Goal: Task Accomplishment & Management: Manage account settings

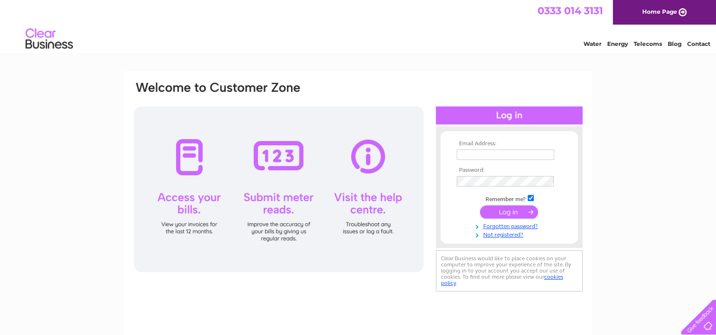
type input "jane.gregory@belronuk.com"
click at [502, 213] on input "submit" at bounding box center [509, 211] width 58 height 13
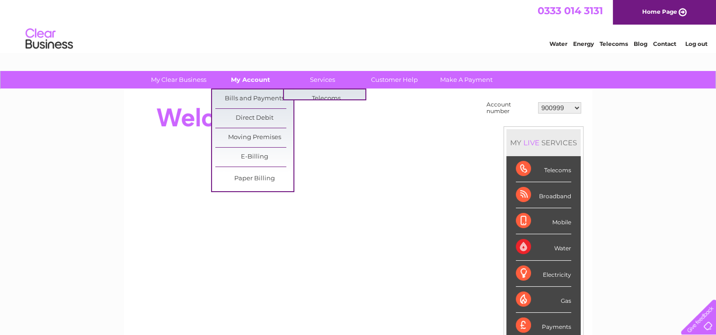
click at [246, 75] on link "My Account" at bounding box center [251, 80] width 78 height 18
click at [248, 99] on link "Bills and Payments" at bounding box center [254, 98] width 78 height 19
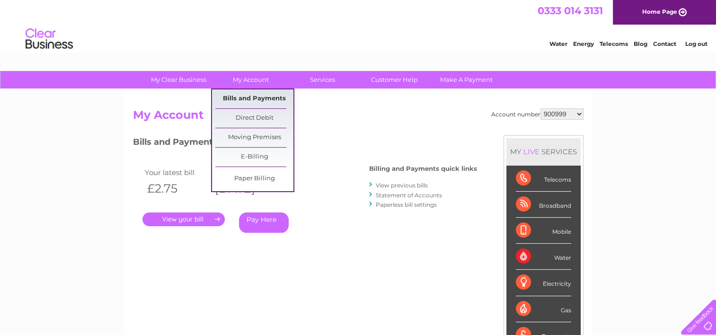
click at [261, 93] on link "Bills and Payments" at bounding box center [254, 98] width 78 height 19
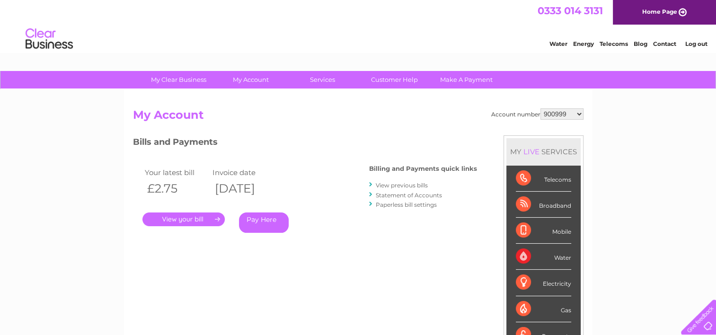
click at [561, 115] on select "900999 901003 901007 966182 1144869 30283575 30319694" at bounding box center [562, 113] width 43 height 11
select select "30283575"
click at [541, 108] on select "900999 901003 901007 966182 1144869 30283575 30319694" at bounding box center [562, 113] width 43 height 11
click at [394, 183] on link "View previous bills" at bounding box center [402, 185] width 52 height 7
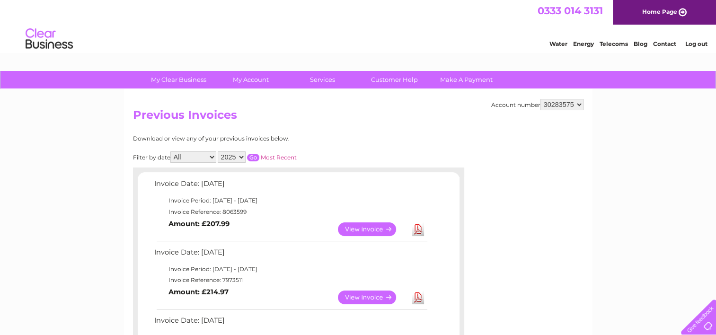
click at [229, 212] on td "Invoice Reference: 8063599" at bounding box center [290, 211] width 277 height 11
copy td "8063599"
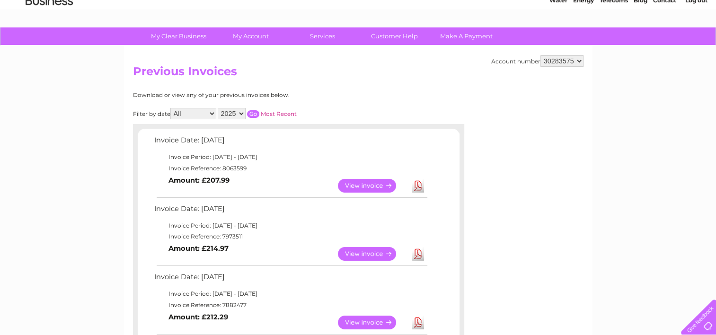
scroll to position [95, 0]
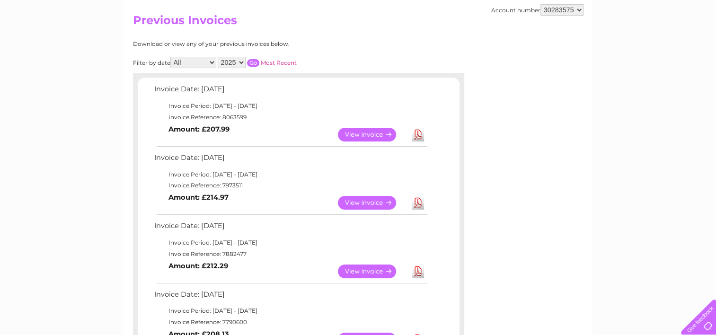
click at [231, 184] on td "Invoice Reference: 7973511" at bounding box center [290, 185] width 277 height 11
copy td "7973511"
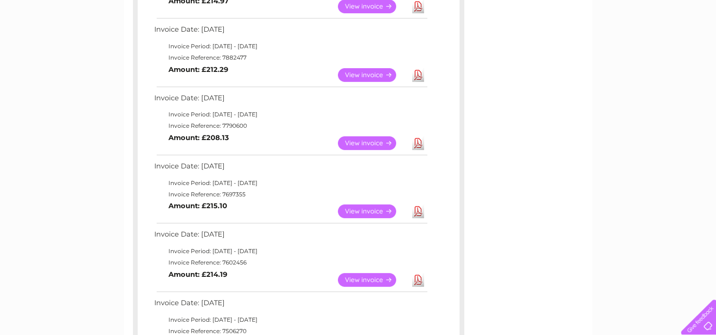
scroll to position [480, 0]
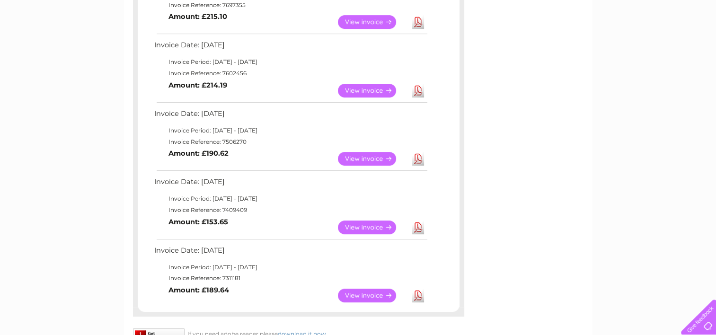
click at [224, 278] on td "Invoice Reference: 7311181" at bounding box center [290, 278] width 277 height 11
copy td "7311181"
click at [227, 206] on td "Invoice Reference: 7409409" at bounding box center [290, 210] width 277 height 11
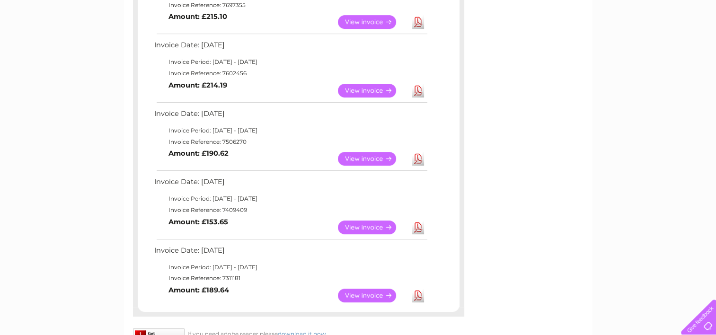
copy td "7409409"
click at [233, 140] on td "Invoice Reference: 7506270" at bounding box center [290, 141] width 277 height 11
copy td "7506270"
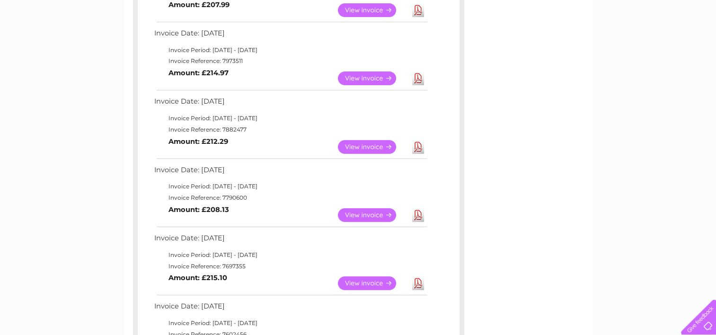
scroll to position [196, 0]
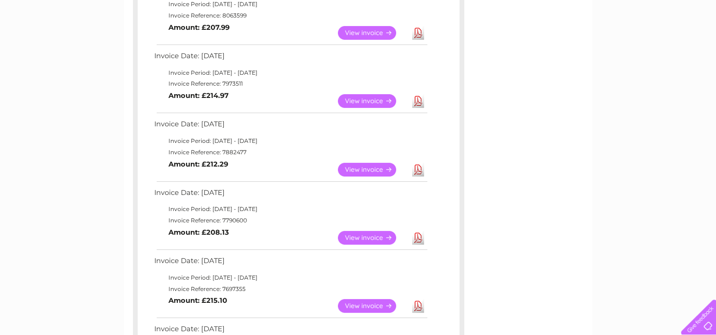
click at [222, 84] on td "Invoice Reference: 7973511" at bounding box center [290, 83] width 277 height 11
copy td "7973511"
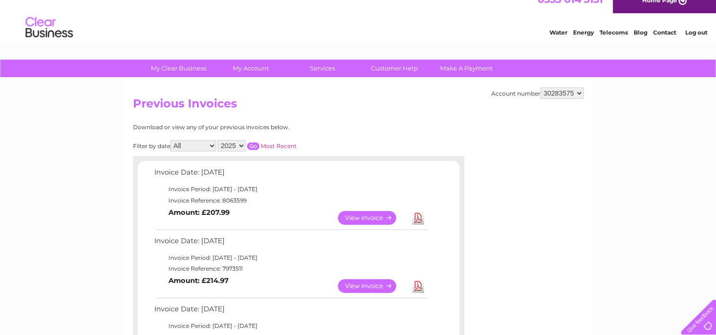
scroll to position [7, 0]
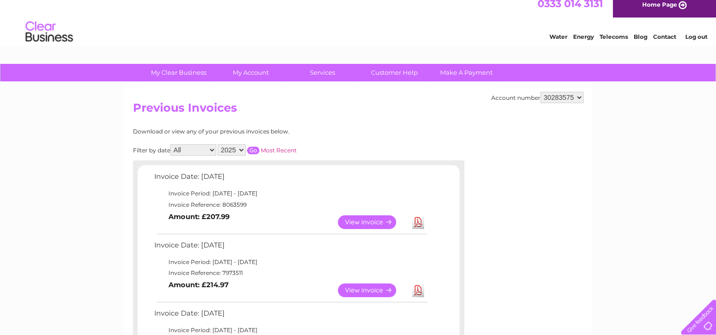
click at [360, 218] on link "View" at bounding box center [373, 222] width 70 height 14
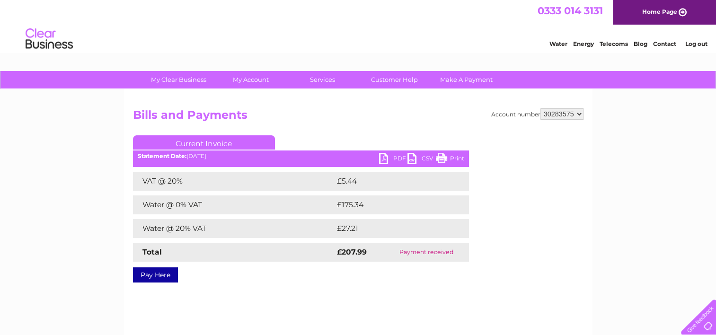
click at [566, 116] on select "900999 901003 901007 966182 1144869 30283575 30319694" at bounding box center [562, 113] width 43 height 11
select select "30319694"
click at [541, 108] on select "900999 901003 901007 966182 1144869 30283575 30319694" at bounding box center [562, 113] width 43 height 11
